Goal: Transaction & Acquisition: Obtain resource

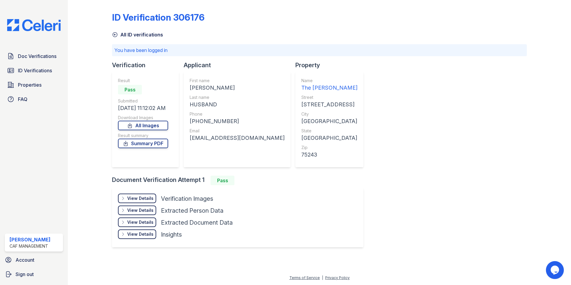
click at [135, 198] on div "View Details" at bounding box center [140, 198] width 26 height 6
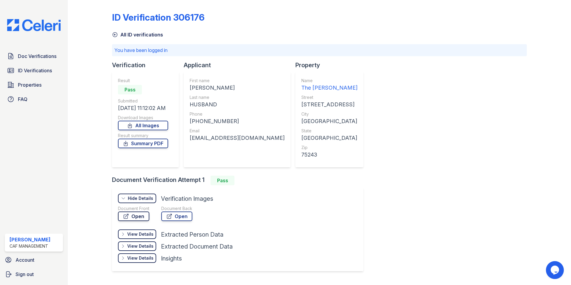
click at [133, 217] on link "Open" at bounding box center [133, 216] width 31 height 10
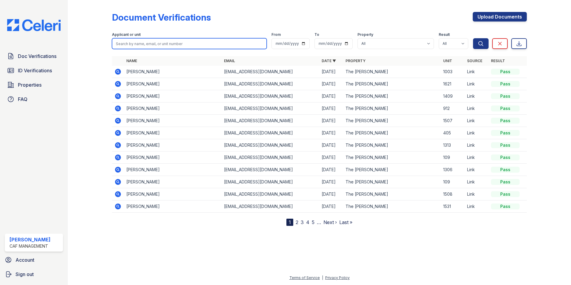
click at [126, 40] on input "search" at bounding box center [189, 43] width 155 height 11
type input "husband"
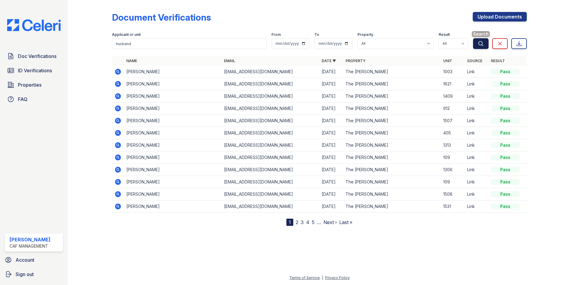
click at [478, 44] on icon "submit" at bounding box center [480, 44] width 6 height 6
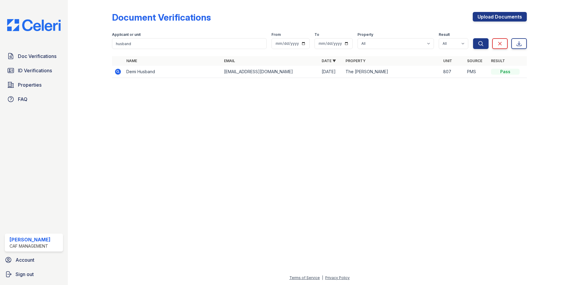
click at [118, 73] on icon at bounding box center [118, 72] width 6 height 6
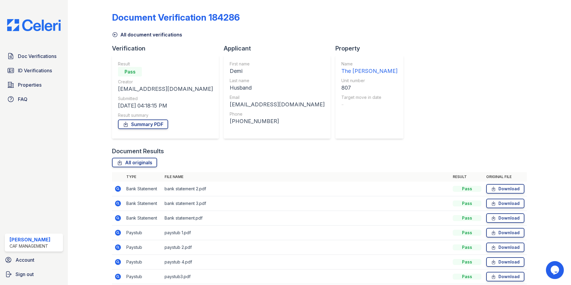
scroll to position [25, 0]
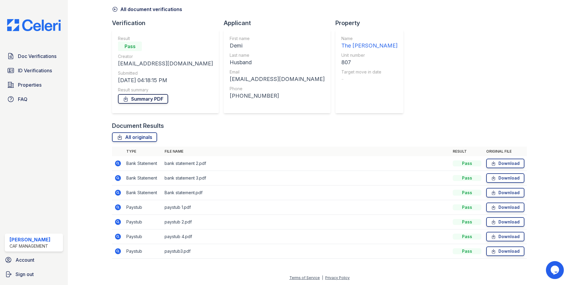
click at [143, 100] on link "Summary PDF" at bounding box center [143, 99] width 50 height 10
click at [505, 208] on link "Download" at bounding box center [505, 207] width 38 height 10
click at [507, 223] on link "Download" at bounding box center [505, 222] width 38 height 10
click at [501, 237] on link "Download" at bounding box center [505, 237] width 38 height 10
click at [507, 252] on link "Download" at bounding box center [505, 251] width 38 height 10
